Goal: Check status: Check status

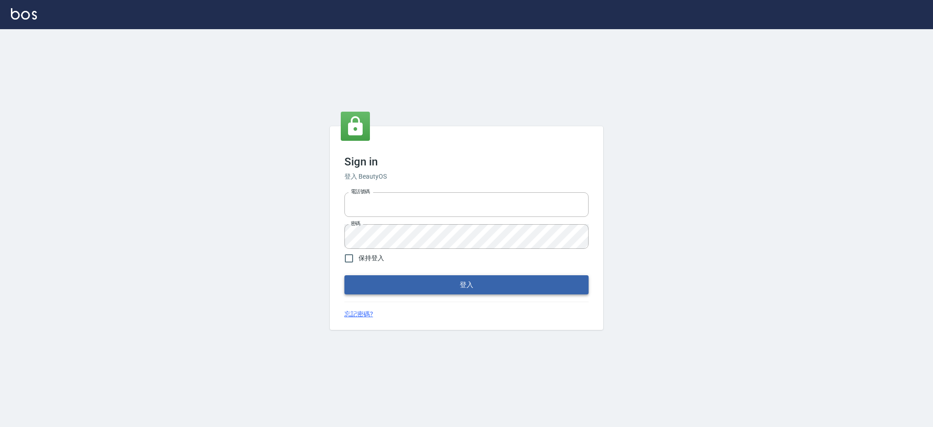
type input "0917735966"
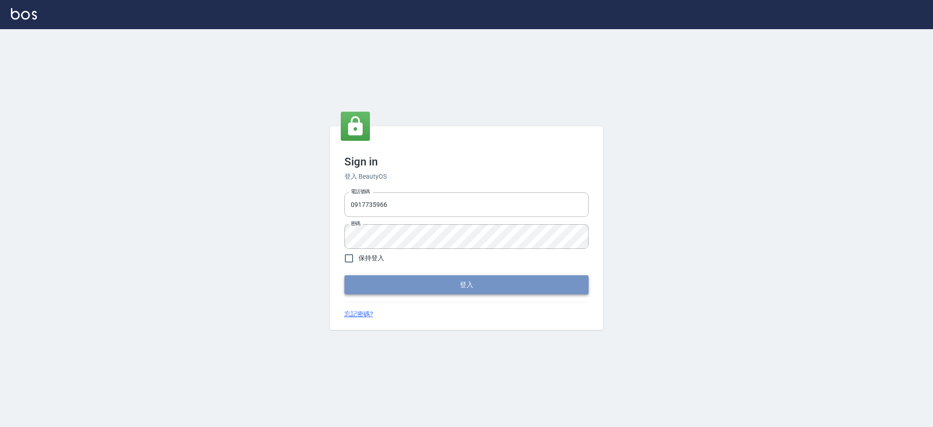
click at [494, 291] on button "登入" at bounding box center [466, 284] width 244 height 19
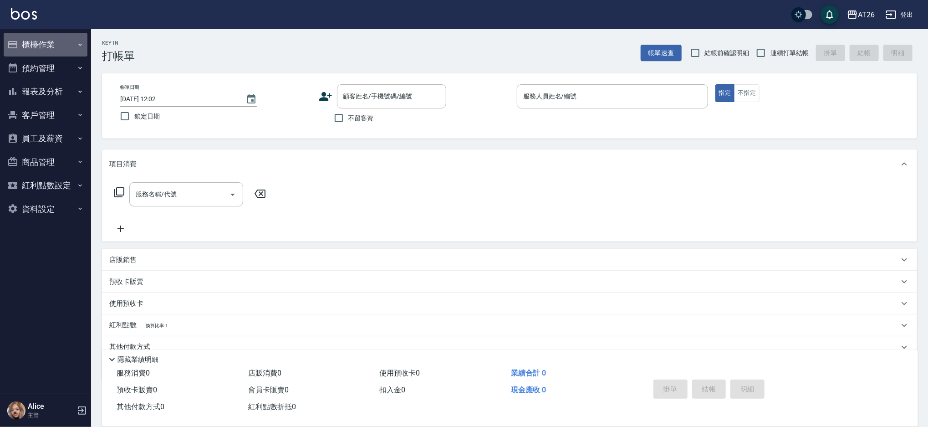
click at [37, 39] on button "櫃檯作業" at bounding box center [46, 45] width 84 height 24
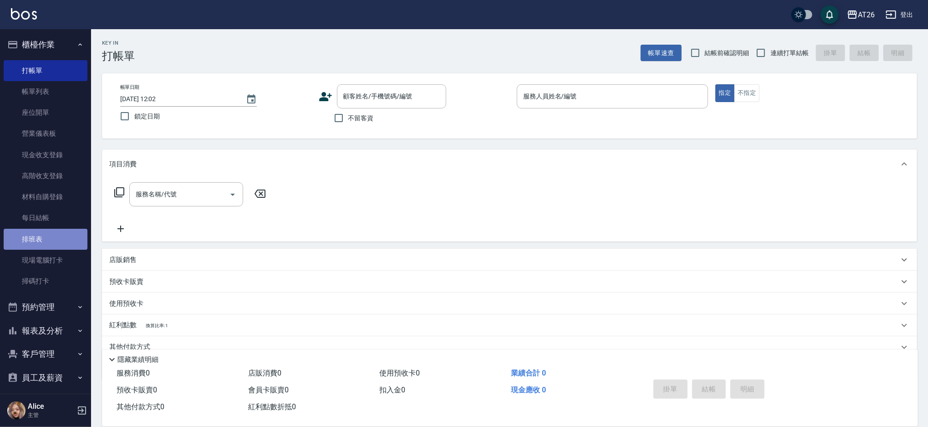
click at [71, 243] on link "排班表" at bounding box center [46, 239] width 84 height 21
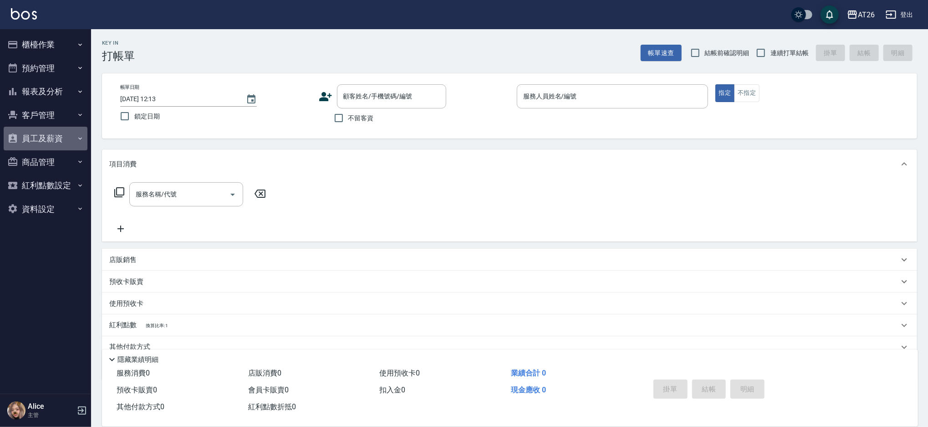
click at [54, 135] on button "員工及薪資" at bounding box center [46, 139] width 84 height 24
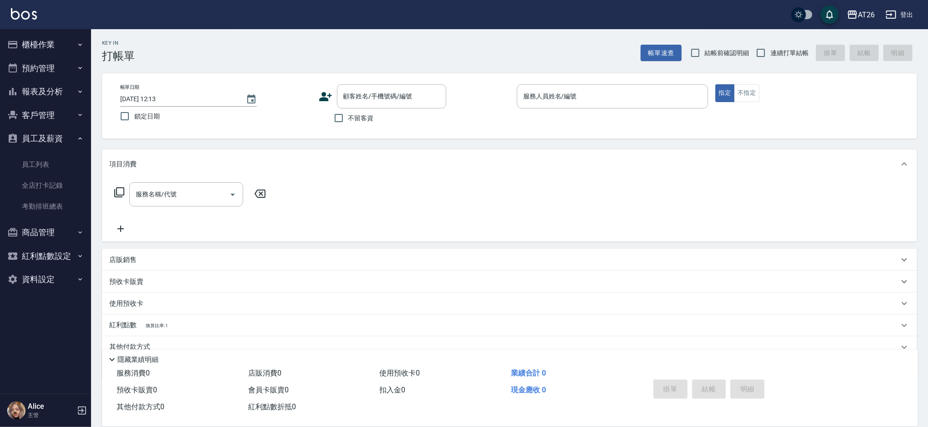
click at [67, 86] on button "報表及分析" at bounding box center [46, 92] width 84 height 24
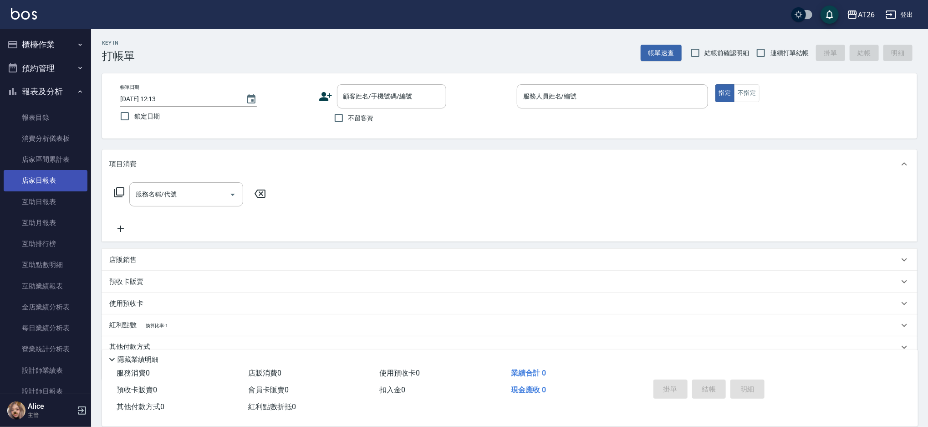
click at [45, 178] on link "店家日報表" at bounding box center [46, 180] width 84 height 21
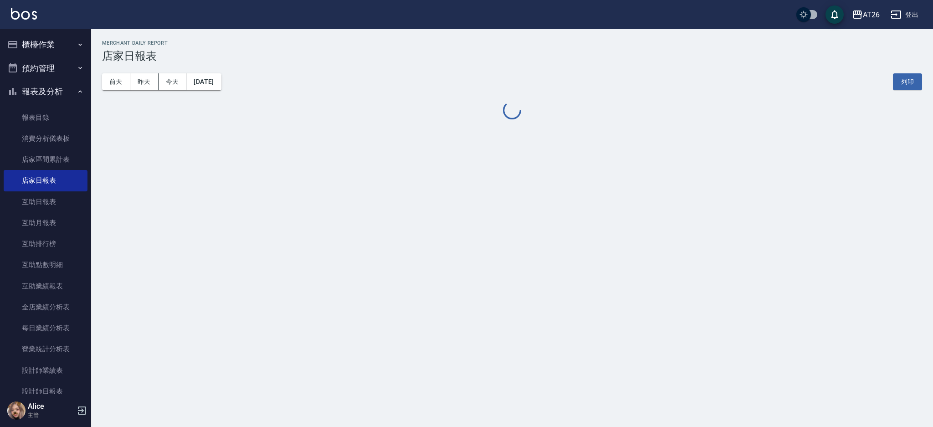
click at [149, 91] on div "[DATE] [DATE] [DATE] [DATE] 列印" at bounding box center [512, 81] width 820 height 39
click at [148, 89] on button "昨天" at bounding box center [144, 81] width 28 height 17
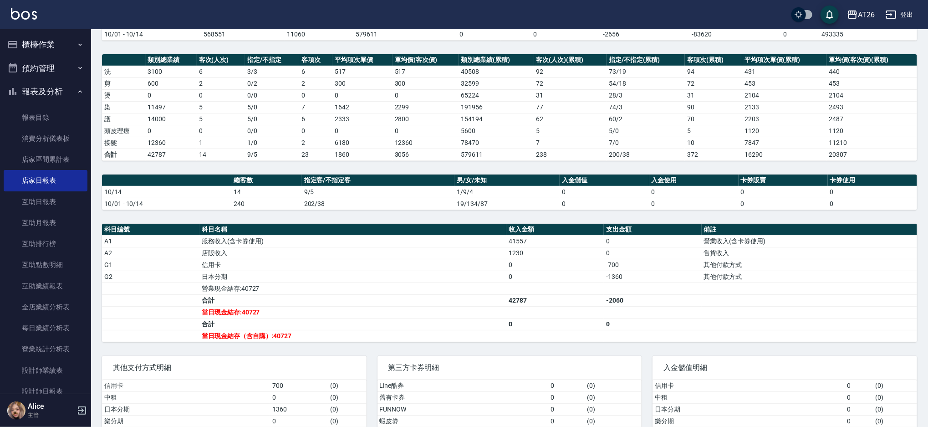
scroll to position [121, 0]
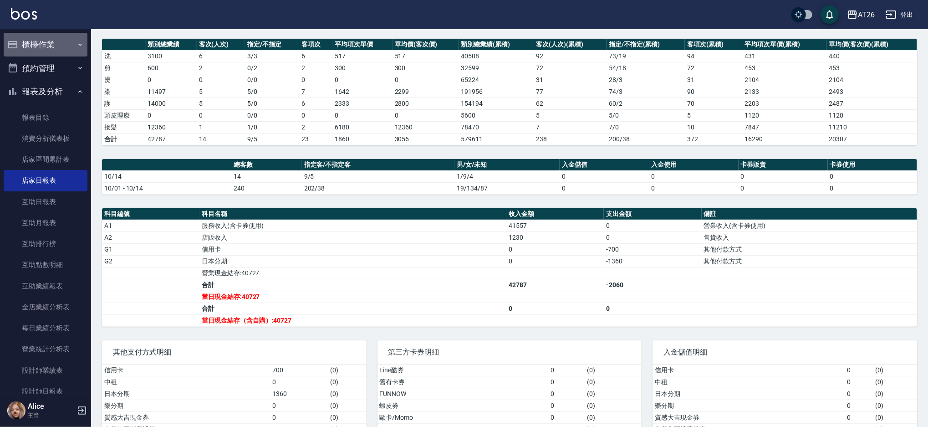
click at [61, 40] on button "櫃檯作業" at bounding box center [46, 45] width 84 height 24
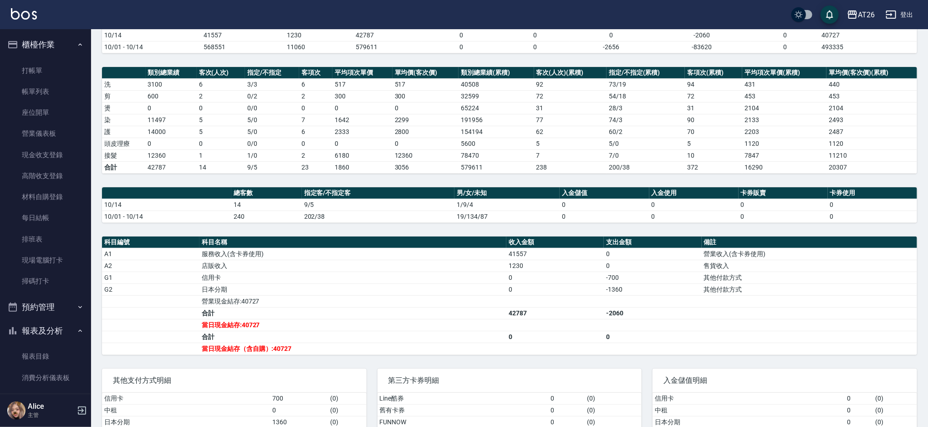
scroll to position [0, 0]
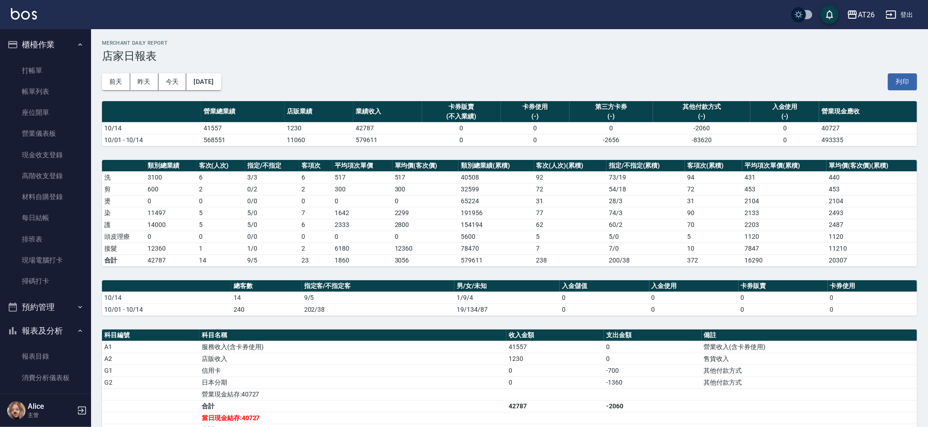
click at [235, 92] on div "[DATE] [DATE] [DATE] [DATE] 列印" at bounding box center [509, 81] width 815 height 39
click at [221, 77] on button "[DATE]" at bounding box center [203, 81] width 35 height 17
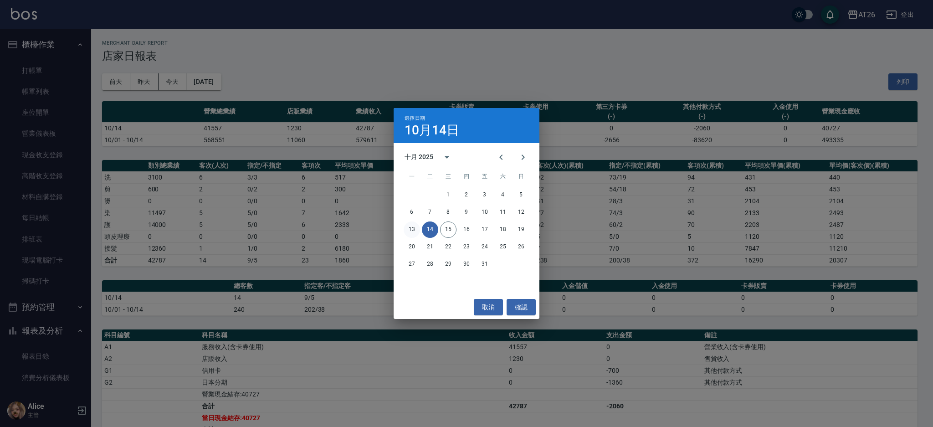
click at [411, 229] on button "13" at bounding box center [411, 229] width 16 height 16
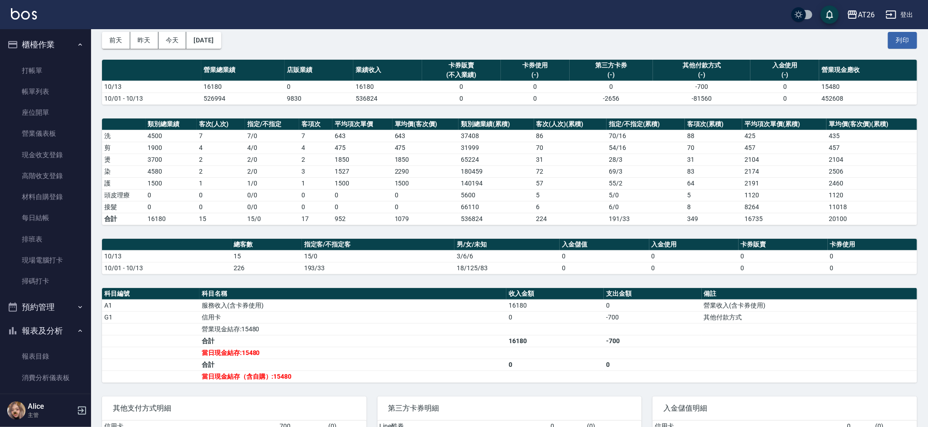
scroll to position [61, 0]
